Goal: Check status: Check status

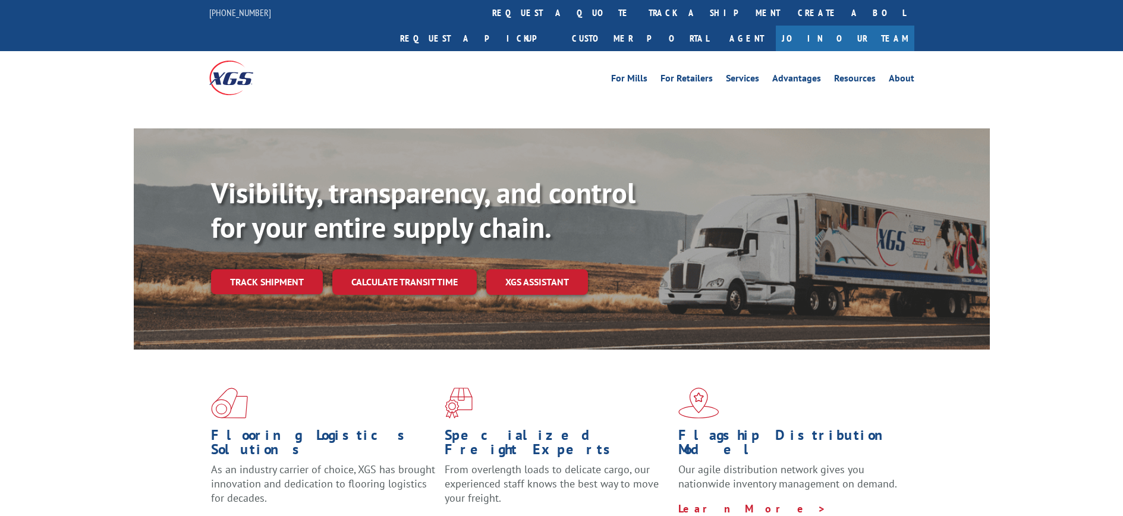
scroll to position [5, 0]
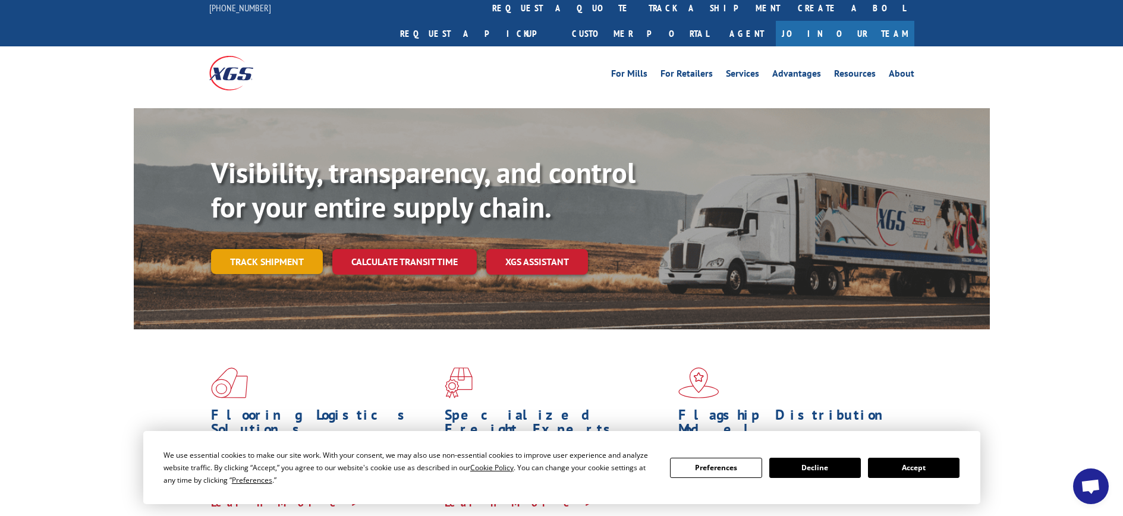
click at [305, 249] on link "Track shipment" at bounding box center [267, 261] width 112 height 25
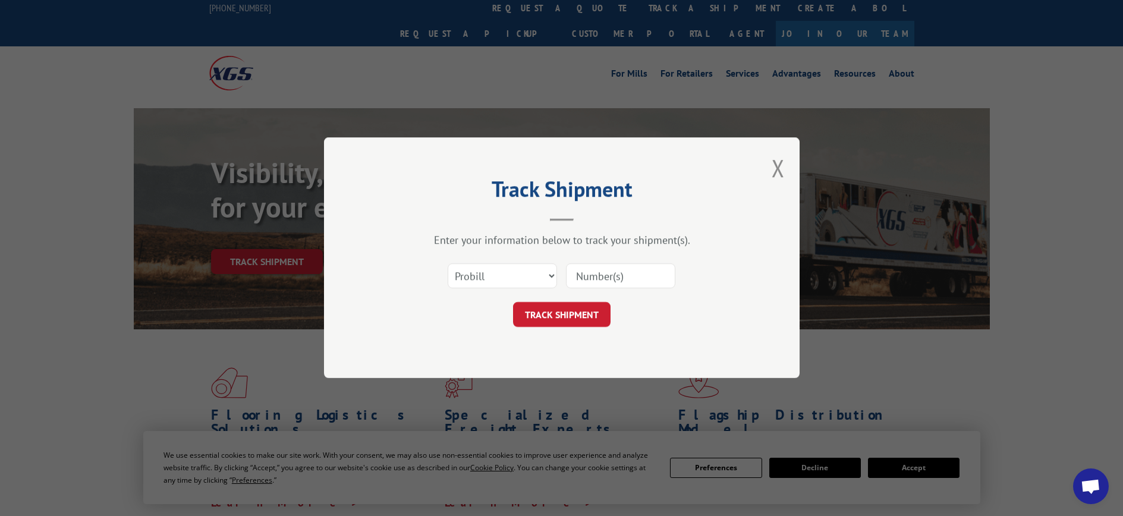
click at [606, 278] on input at bounding box center [620, 276] width 109 height 25
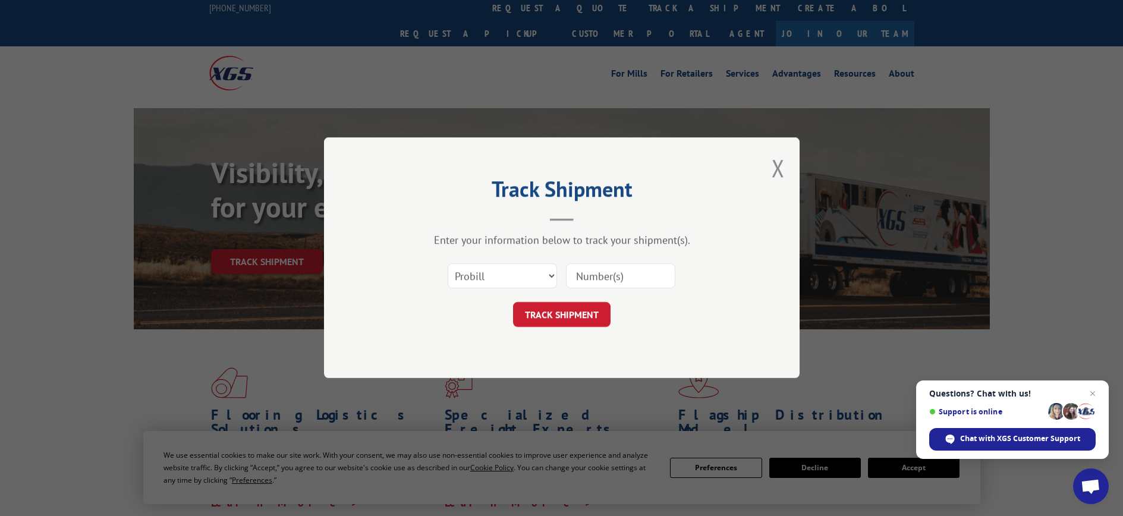
paste input "5750292"
type input "5750292"
click at [572, 314] on button "TRACK SHIPMENT" at bounding box center [561, 314] width 97 height 25
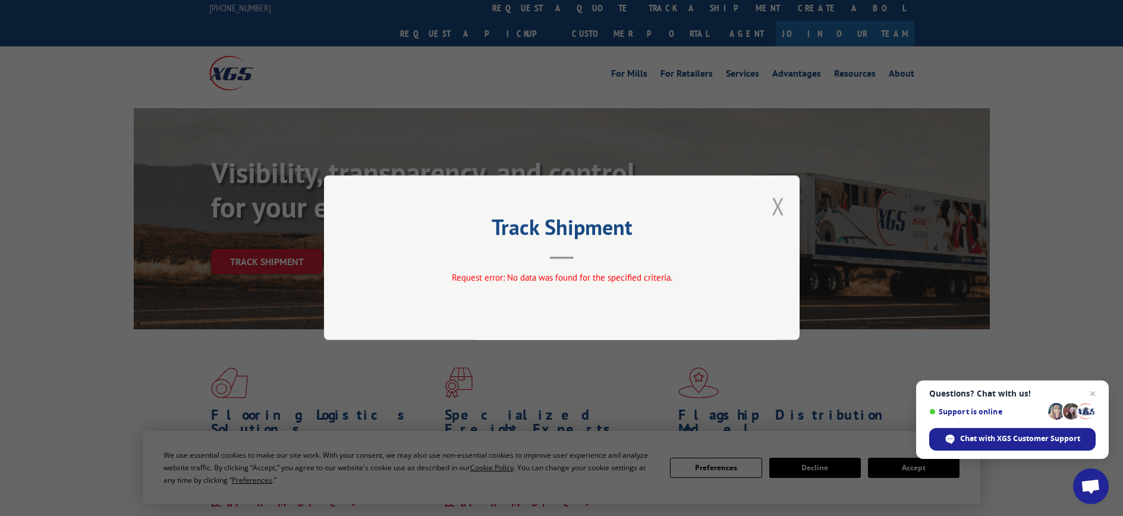
click at [775, 202] on button "Close modal" at bounding box center [777, 205] width 13 height 31
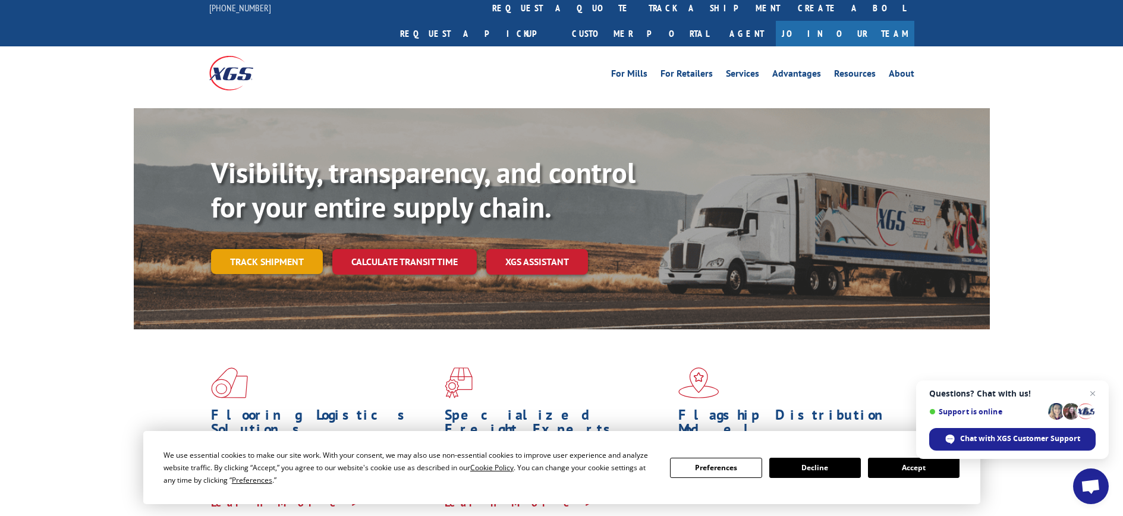
click at [284, 249] on link "Track shipment" at bounding box center [267, 261] width 112 height 25
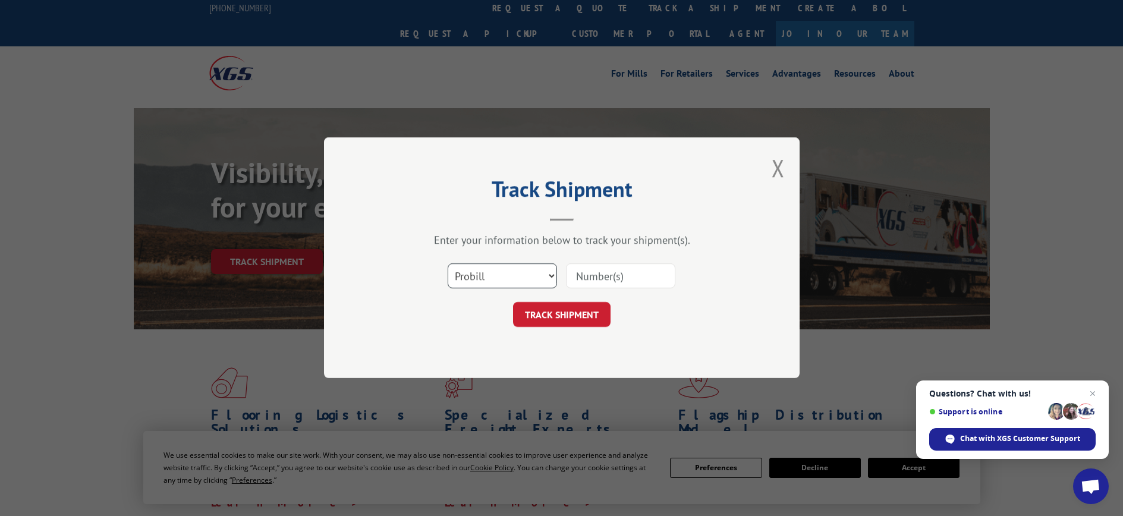
select select "bol"
click at [650, 279] on input at bounding box center [620, 276] width 109 height 25
paste input "5750292"
type input "5750292"
click at [581, 310] on button "TRACK SHIPMENT" at bounding box center [561, 314] width 97 height 25
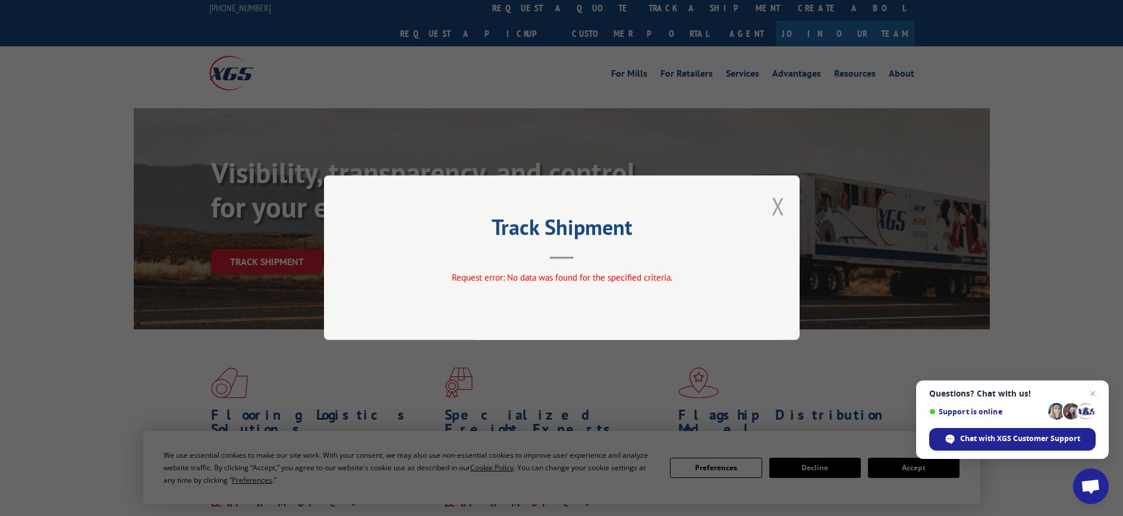
drag, startPoint x: 788, startPoint y: 193, endPoint x: 784, endPoint y: 200, distance: 7.7
click at [784, 200] on div "Track Shipment Request error: No data was found for the specified criteria." at bounding box center [561, 257] width 475 height 165
click at [780, 204] on button "Close modal" at bounding box center [777, 205] width 13 height 31
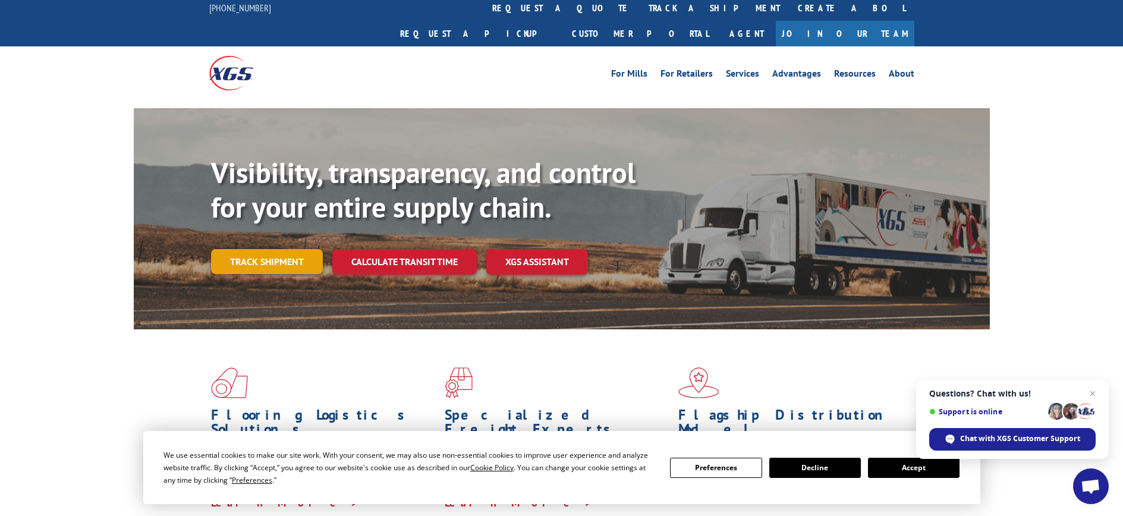
click at [301, 249] on link "Track shipment" at bounding box center [267, 261] width 112 height 25
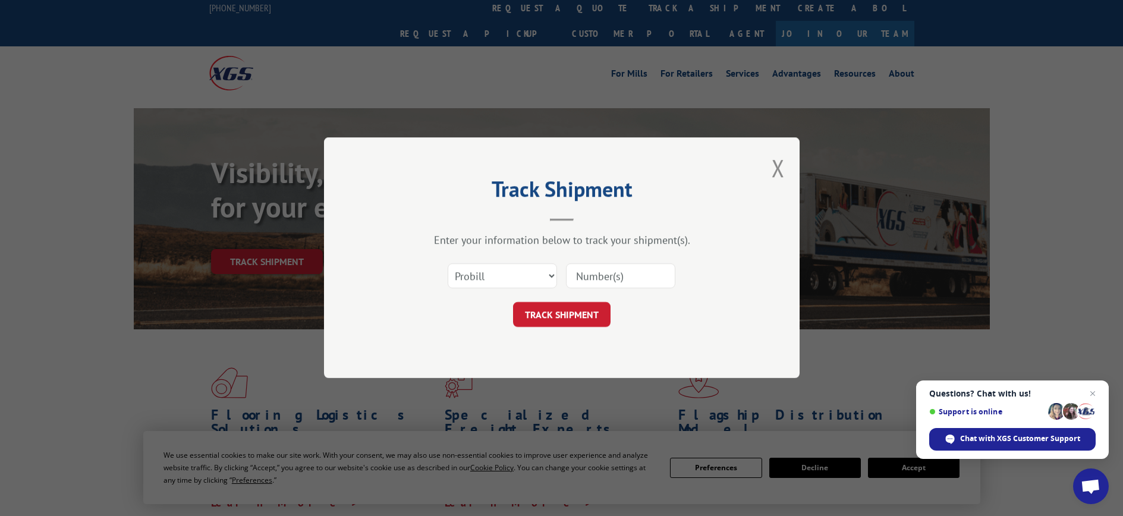
click at [628, 275] on input at bounding box center [620, 276] width 109 height 25
paste input "5750292"
type input "5"
type input "17672240"
click at [579, 310] on button "TRACK SHIPMENT" at bounding box center [561, 314] width 97 height 25
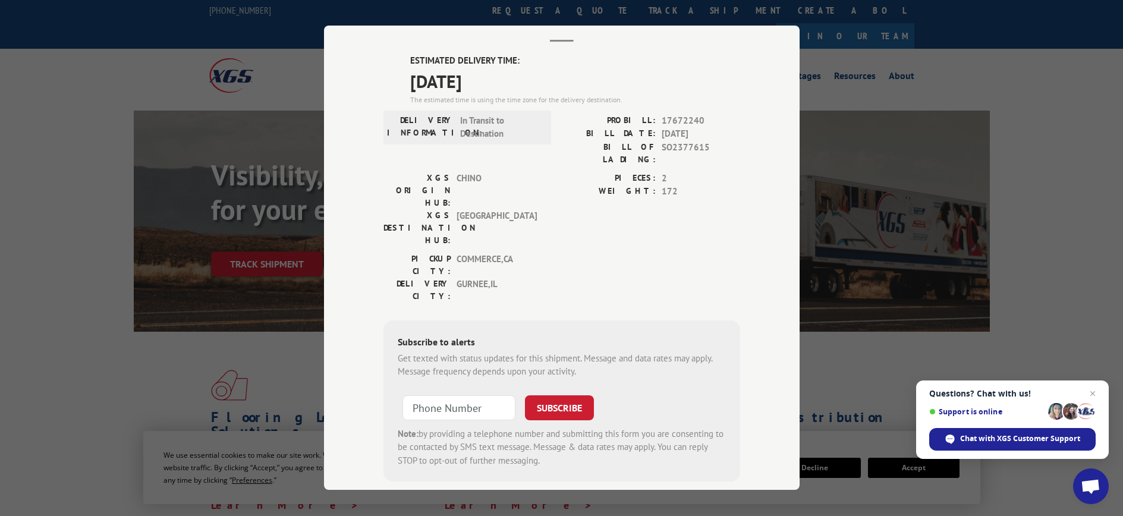
scroll to position [0, 0]
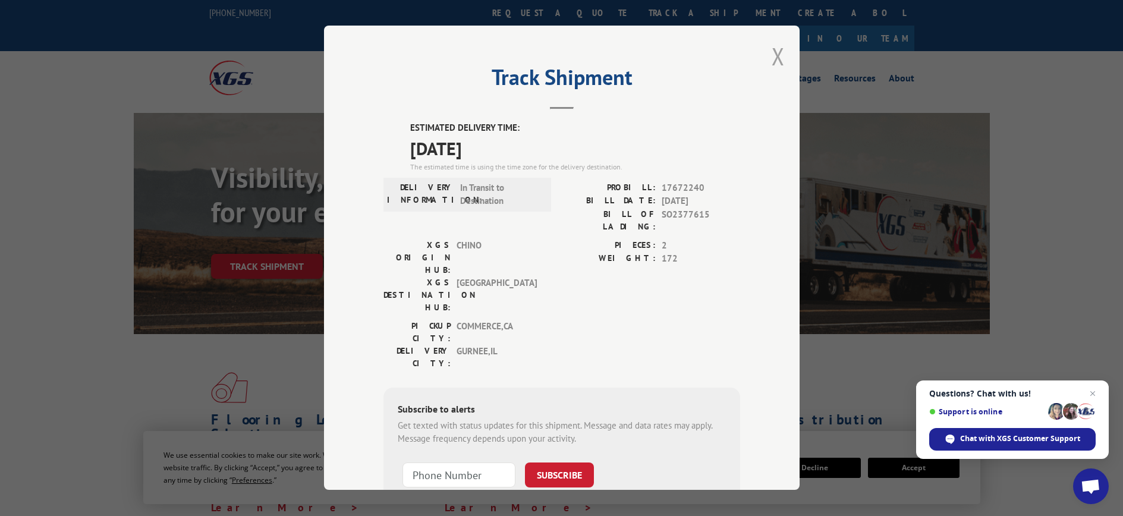
click at [771, 56] on button "Close modal" at bounding box center [777, 55] width 13 height 31
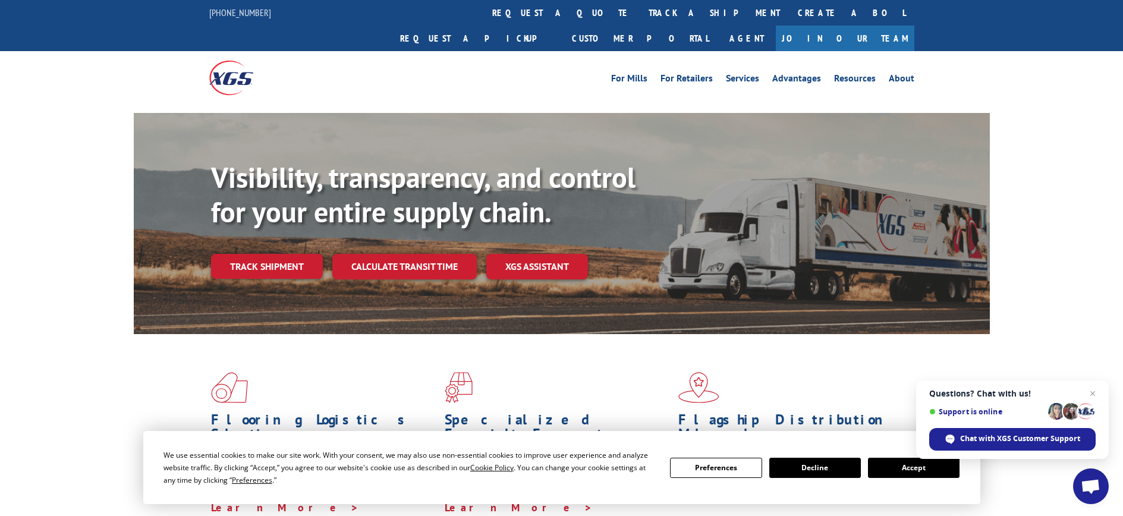
click at [812, 464] on button "Decline" at bounding box center [815, 468] width 92 height 20
